Goal: Task Accomplishment & Management: Manage account settings

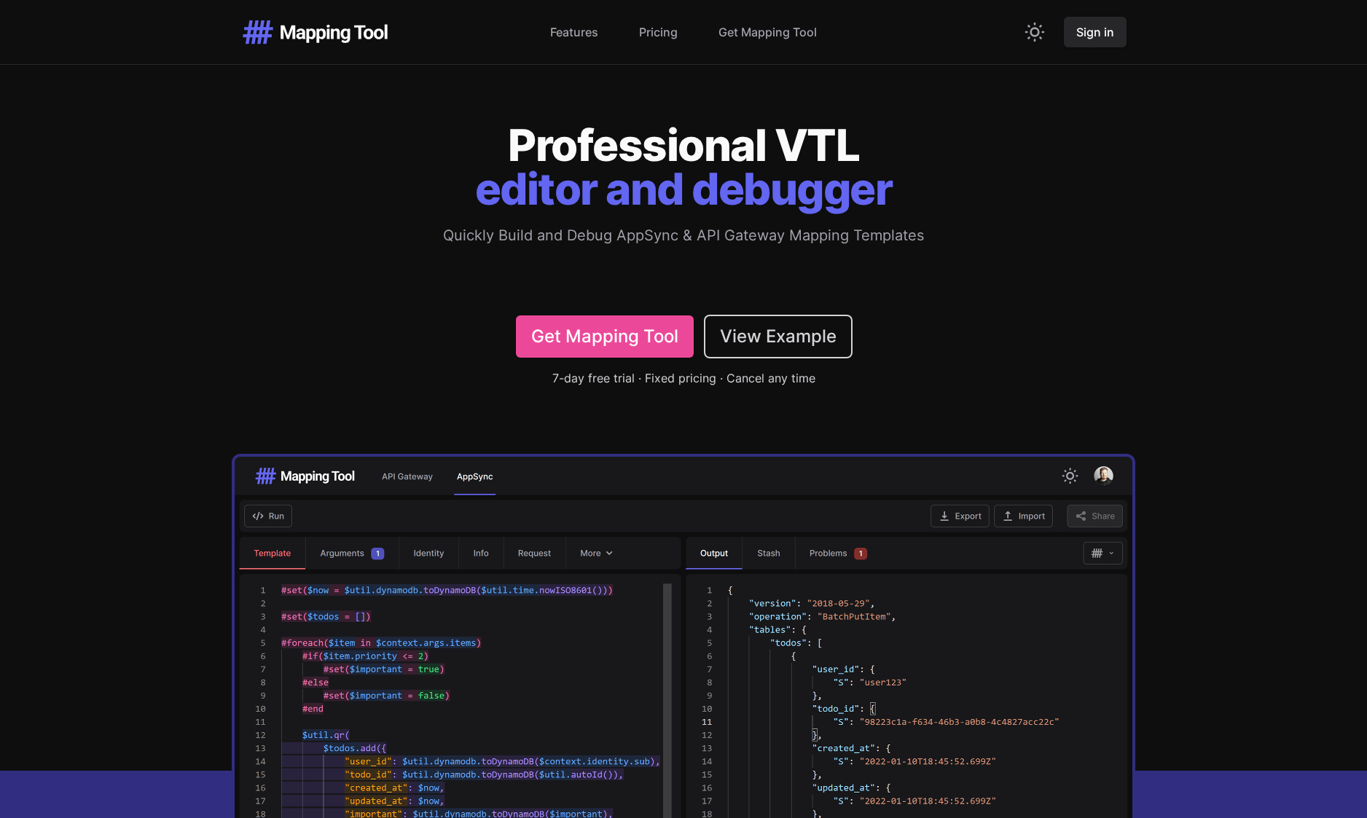
click at [1083, 34] on link "Sign in" at bounding box center [1095, 32] width 63 height 31
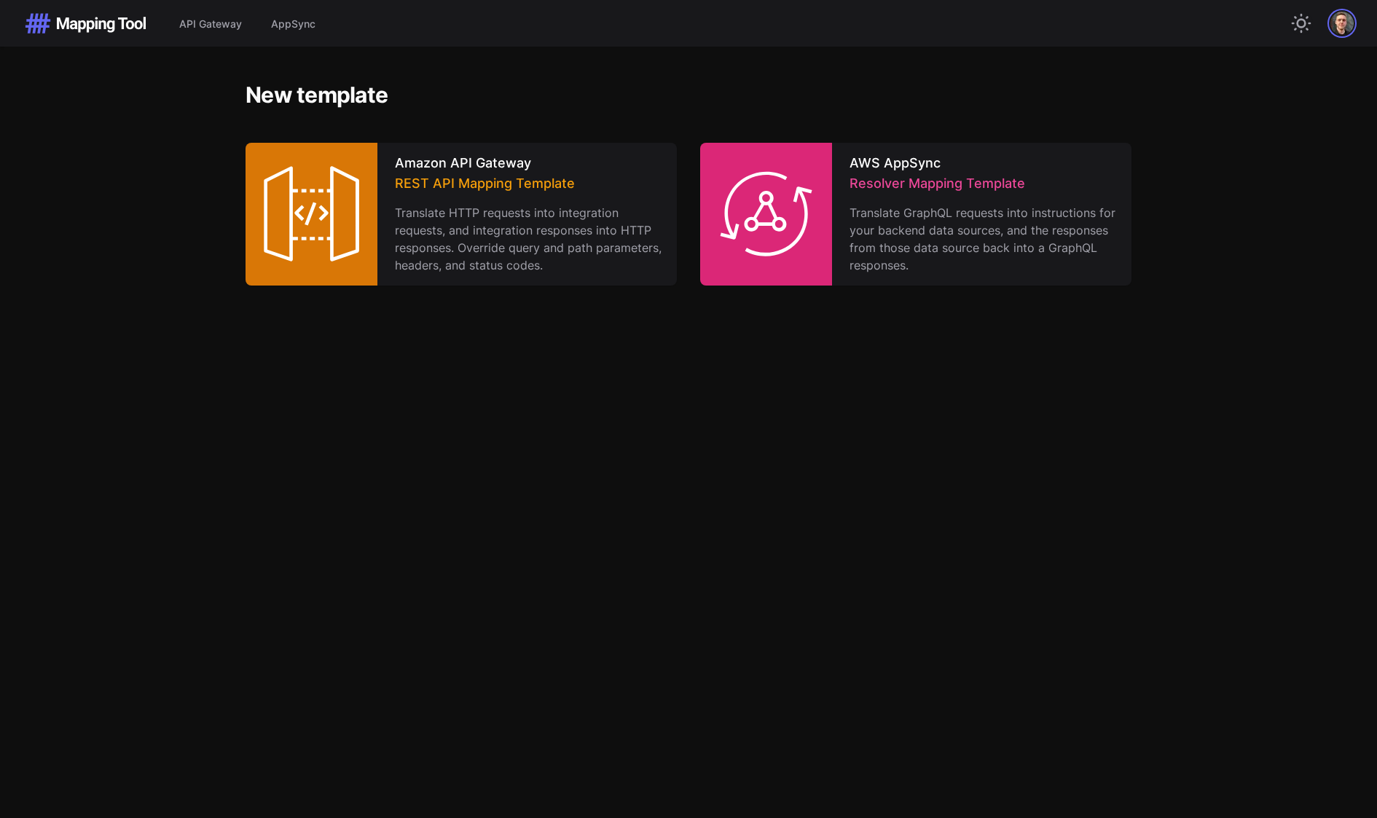
click at [1343, 17] on img "button" at bounding box center [1341, 23] width 23 height 23
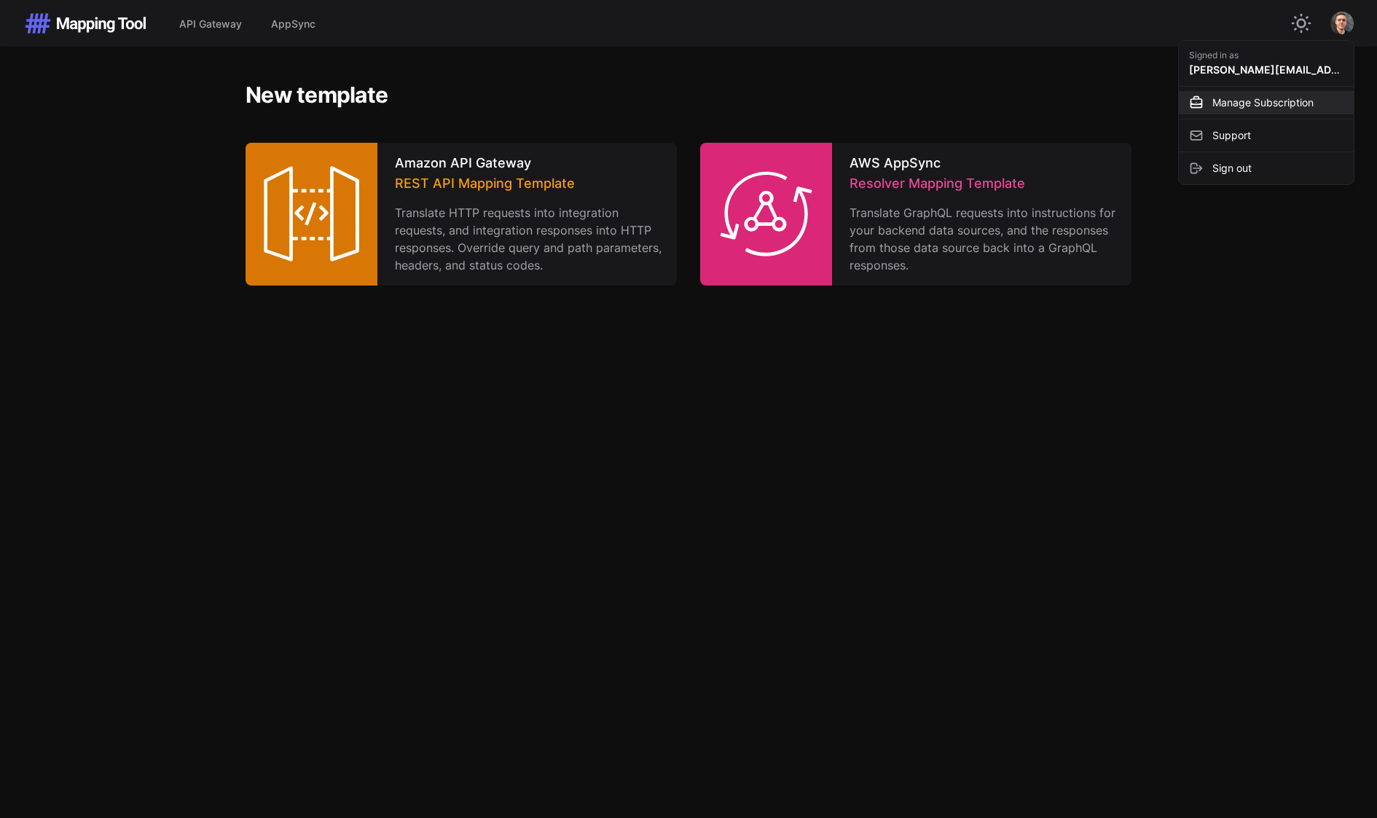
click at [1240, 98] on link "Manage Subscription" at bounding box center [1266, 102] width 175 height 23
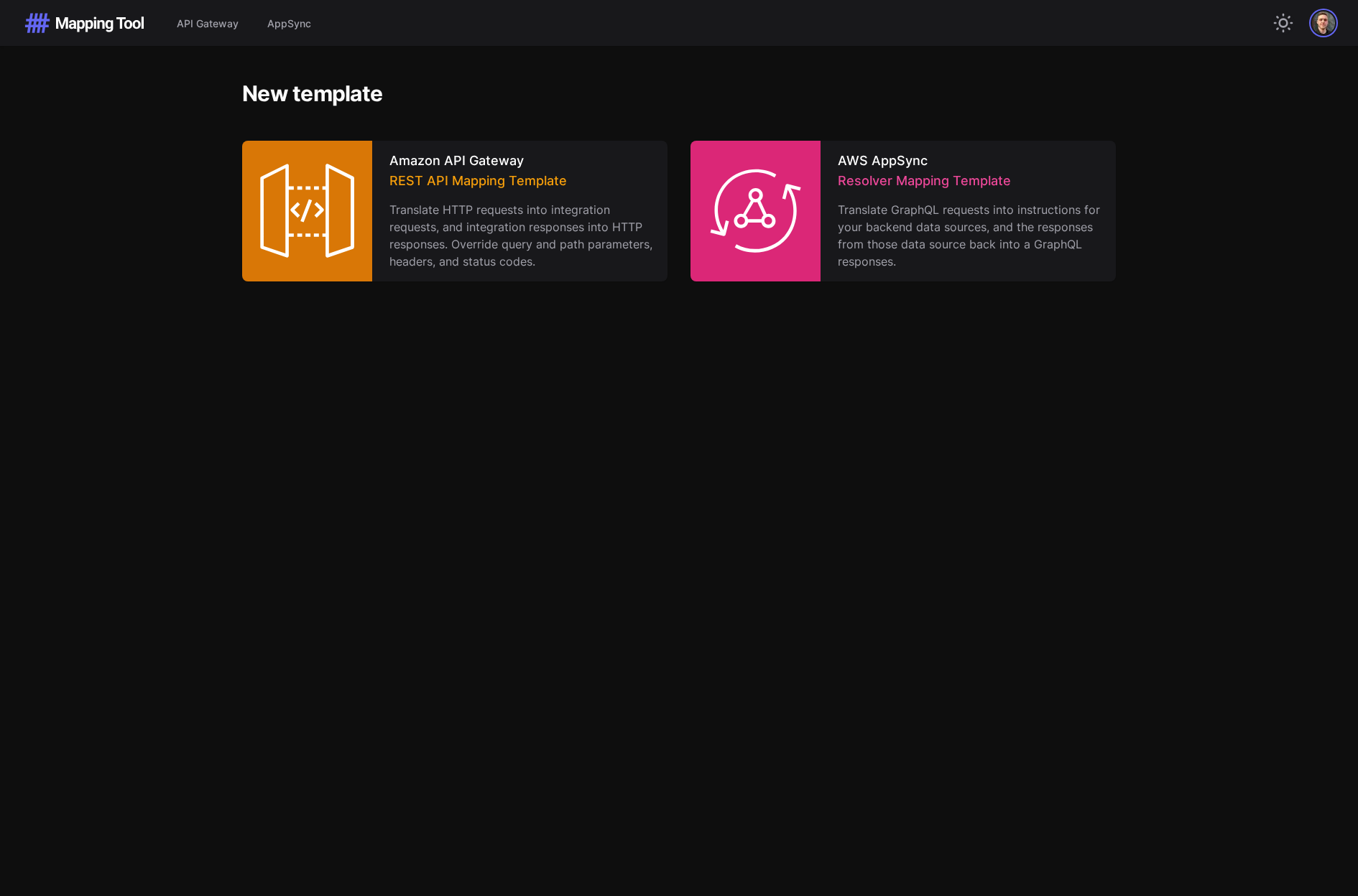
click at [1329, 24] on img "button" at bounding box center [1322, 23] width 23 height 23
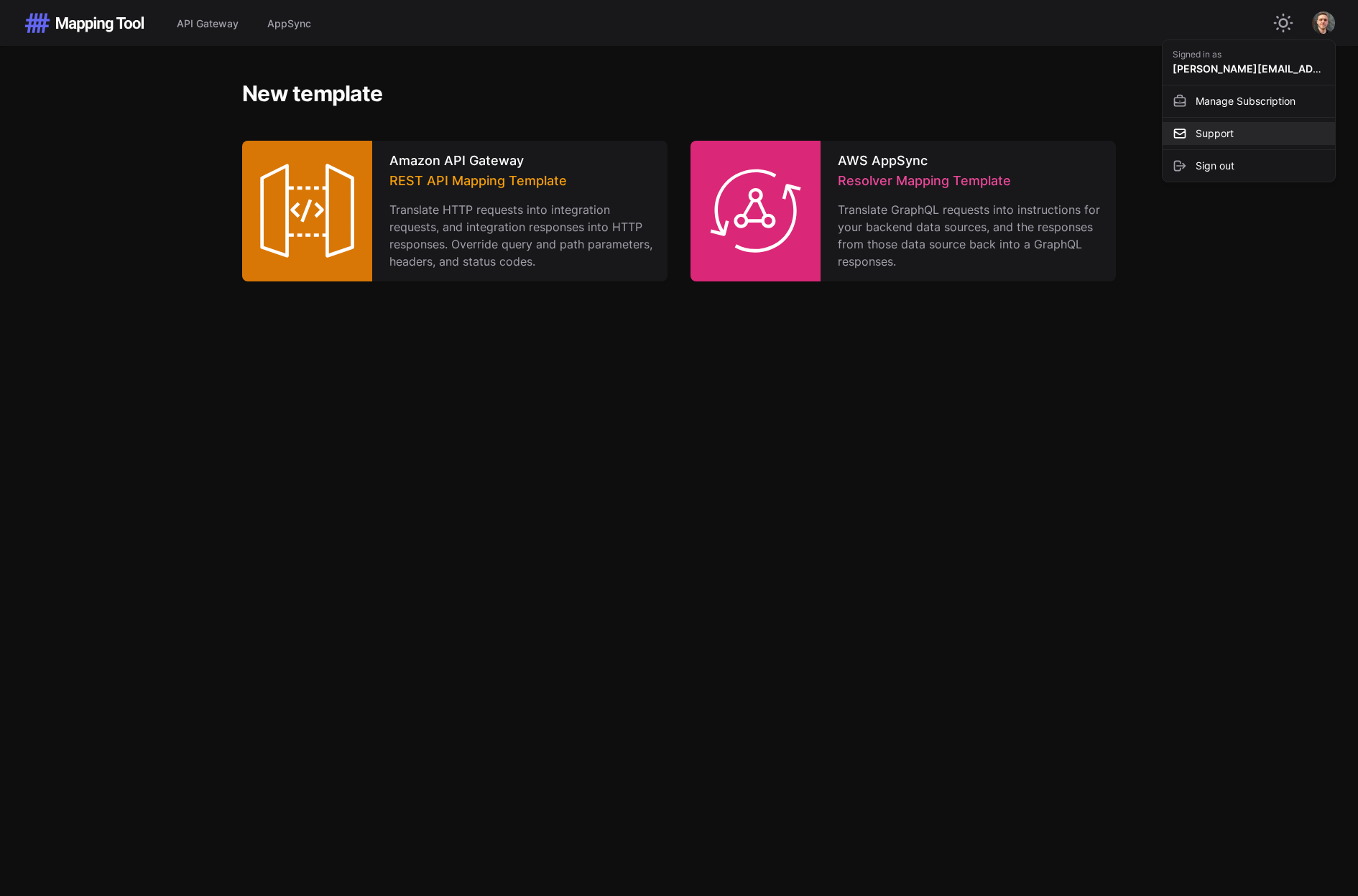
click at [1218, 136] on link "Support" at bounding box center [1249, 133] width 173 height 23
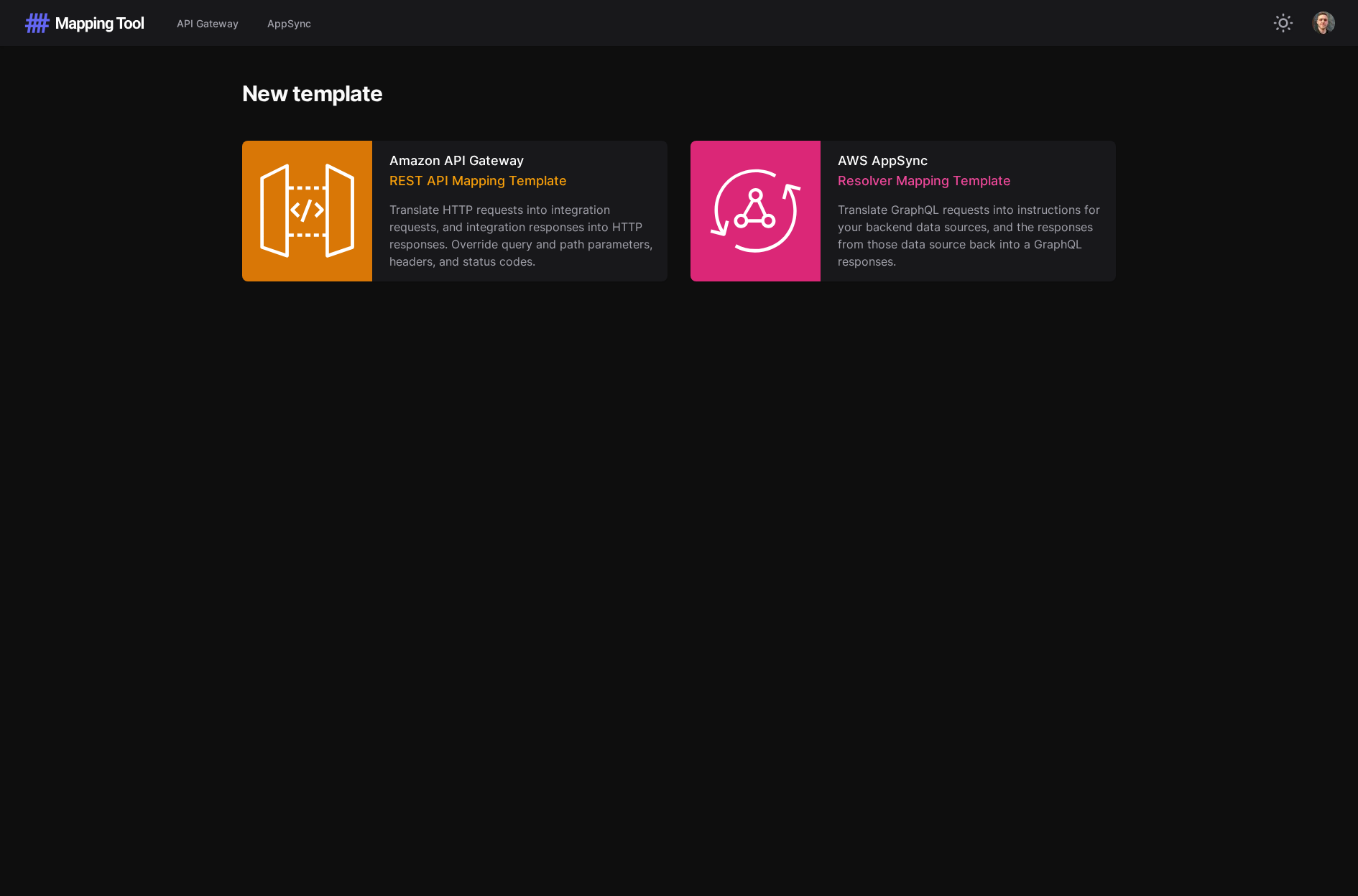
click at [1314, 32] on div "Open user menu" at bounding box center [1322, 23] width 23 height 23
click at [1322, 26] on img "button" at bounding box center [1322, 23] width 23 height 23
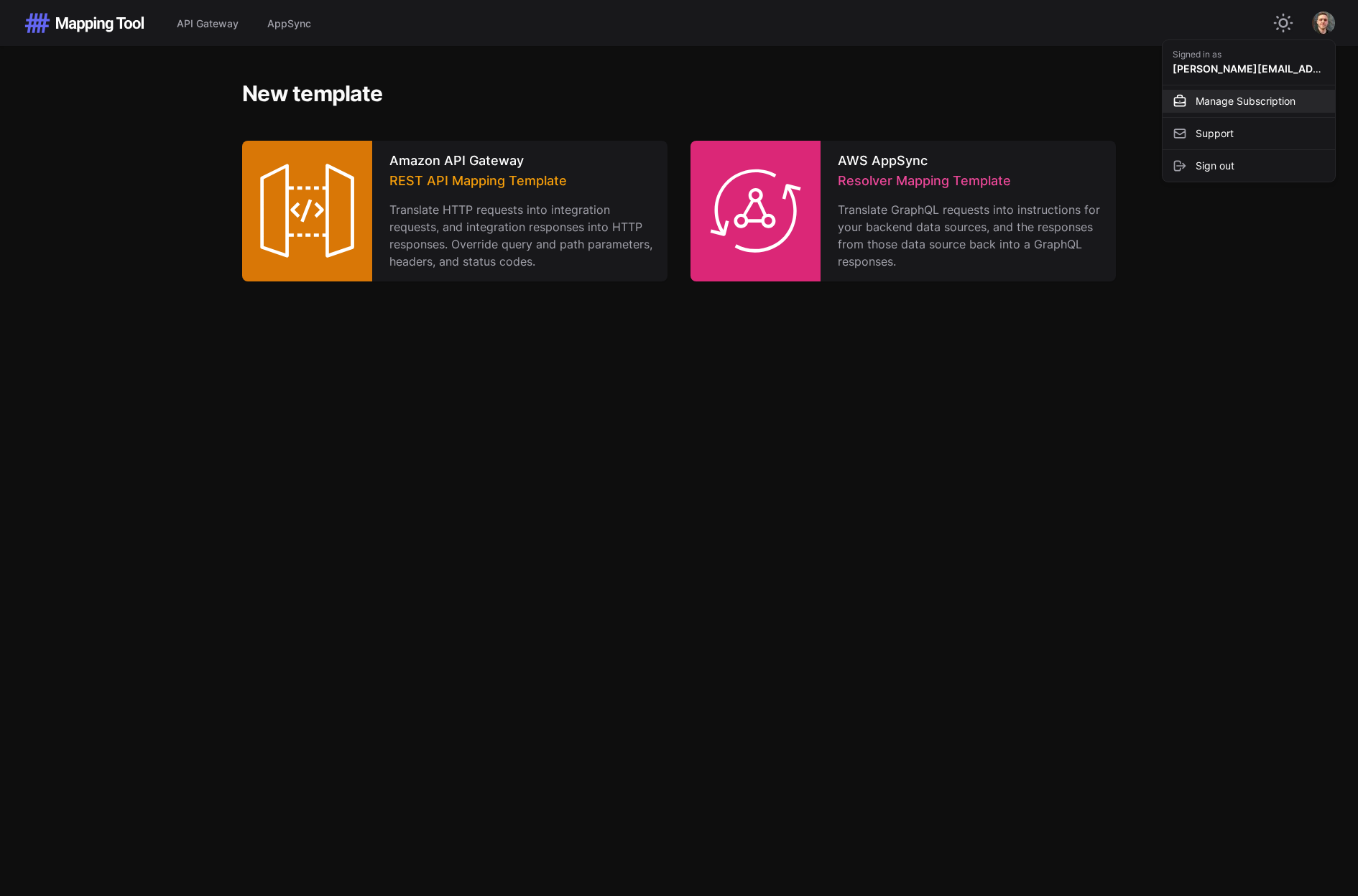
click at [1247, 99] on link "Manage Subscription" at bounding box center [1249, 101] width 173 height 23
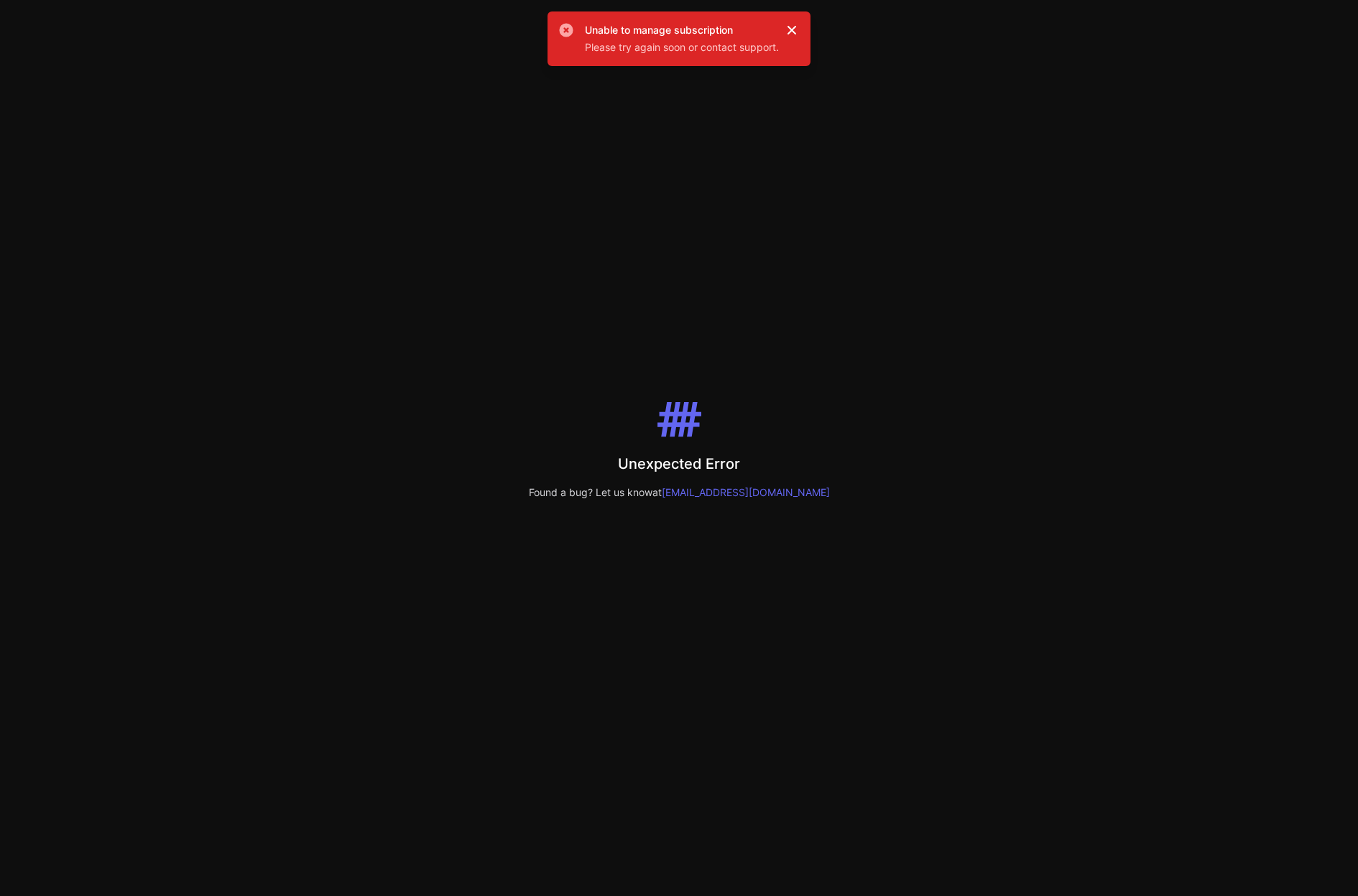
click at [795, 25] on icon at bounding box center [792, 30] width 15 height 15
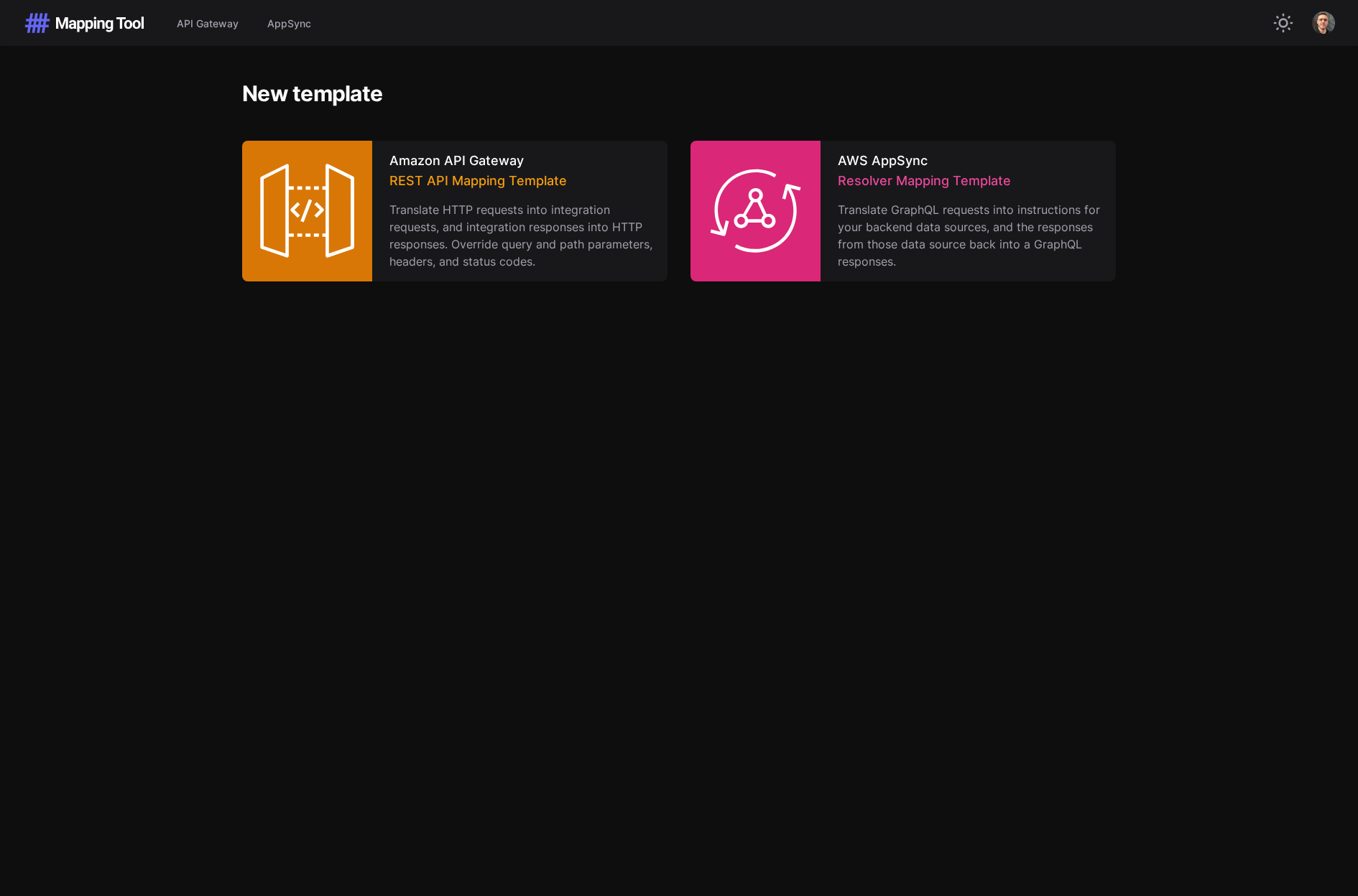
click at [96, 18] on img at bounding box center [84, 23] width 122 height 23
click at [123, 30] on img at bounding box center [84, 23] width 122 height 23
